Goal: Information Seeking & Learning: Learn about a topic

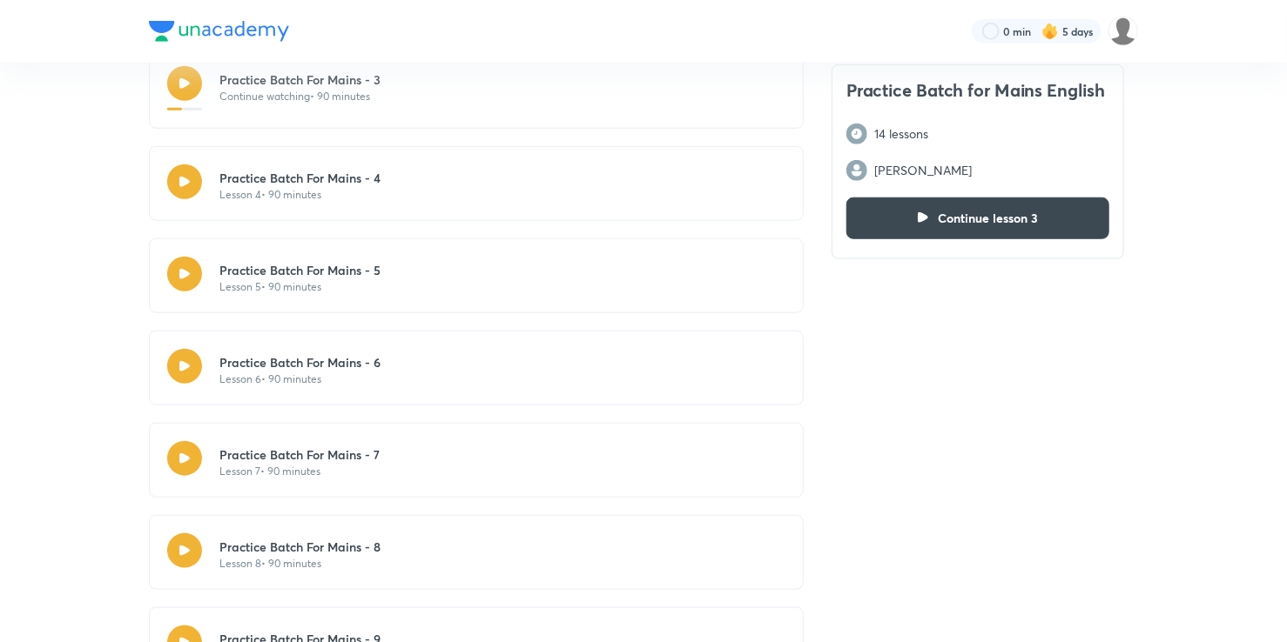
scroll to position [581, 0]
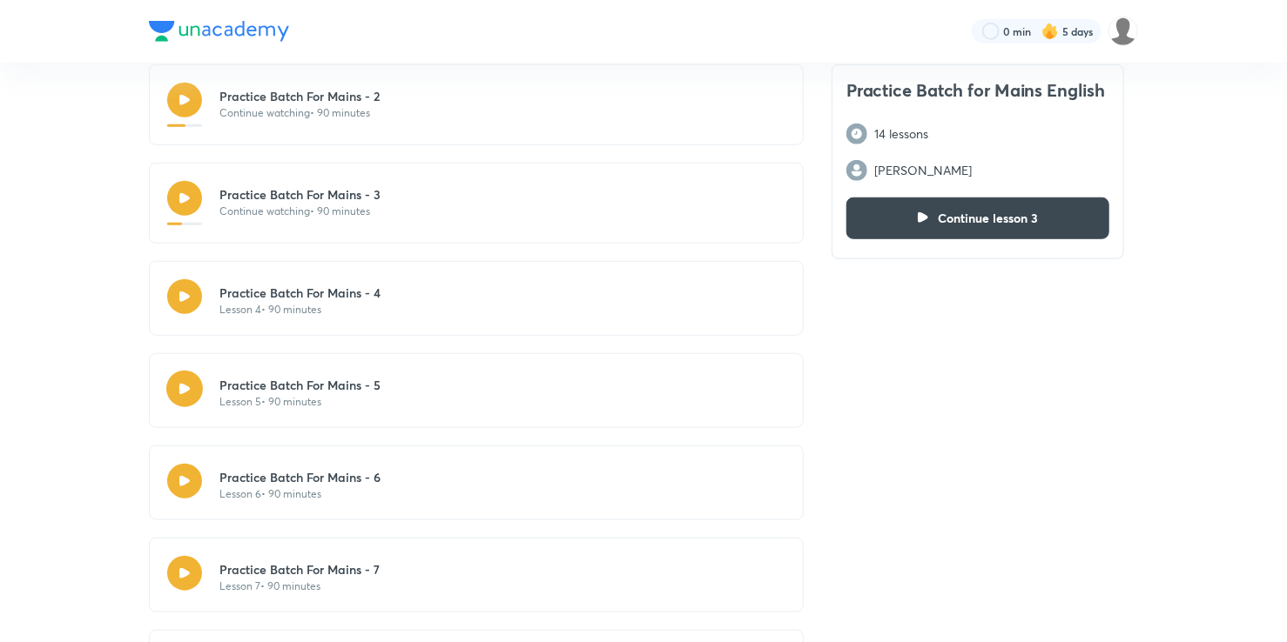
click at [192, 387] on button "button" at bounding box center [184, 389] width 37 height 37
